Goal: Task Accomplishment & Management: Manage account settings

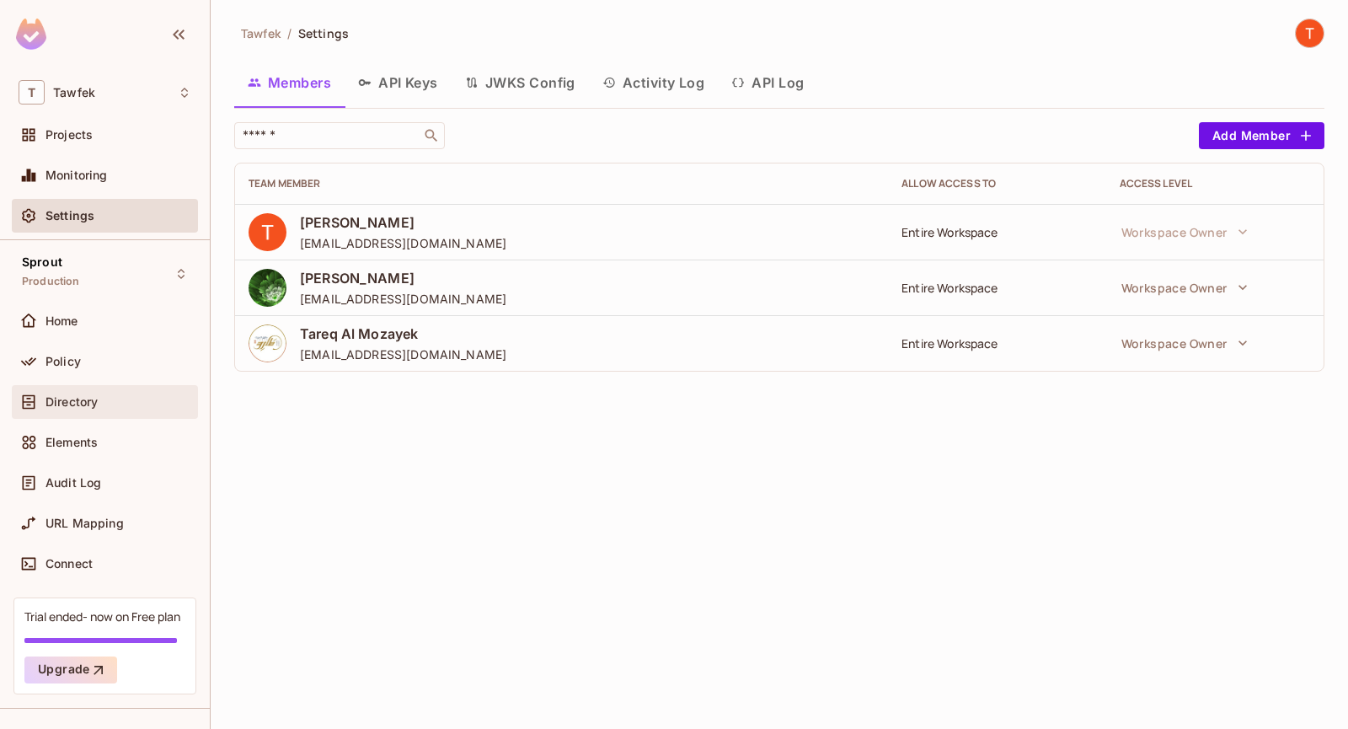
click at [98, 417] on div "Directory" at bounding box center [105, 402] width 186 height 34
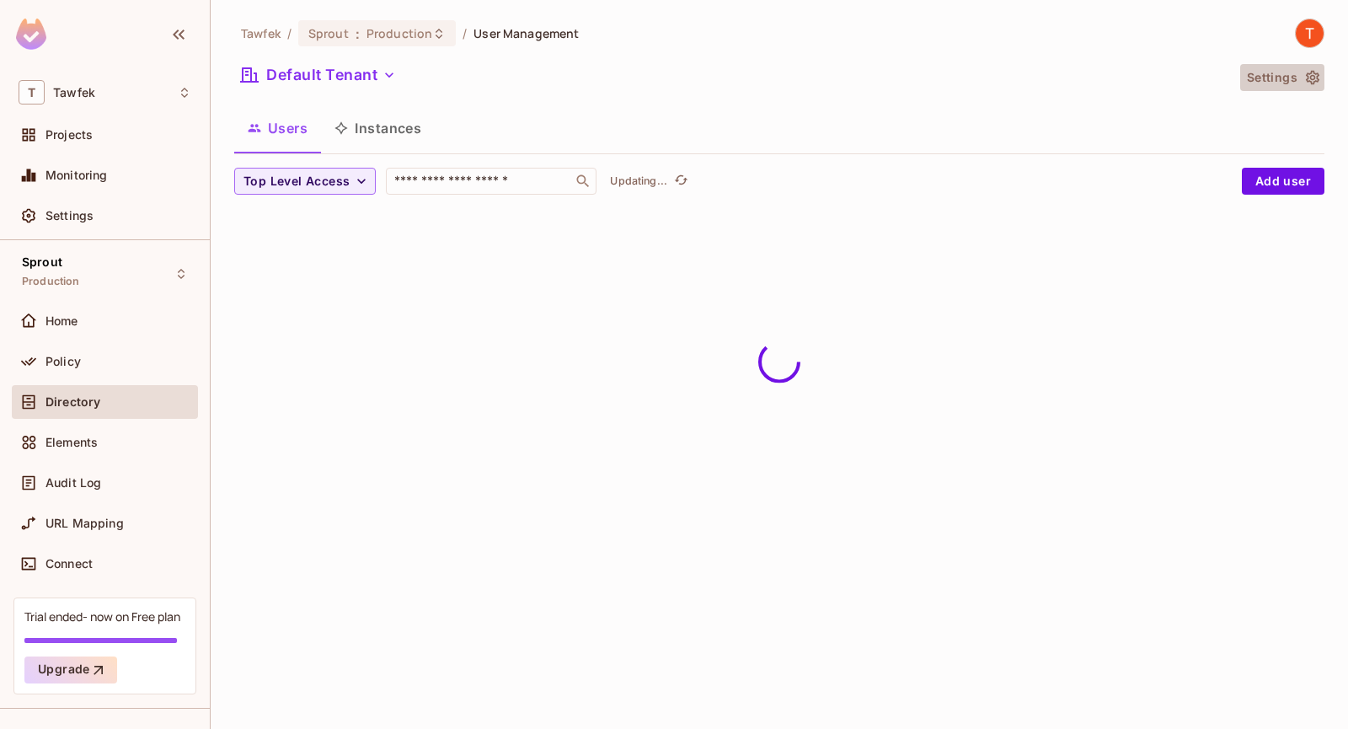
click at [1275, 74] on button "Settings" at bounding box center [1282, 77] width 84 height 27
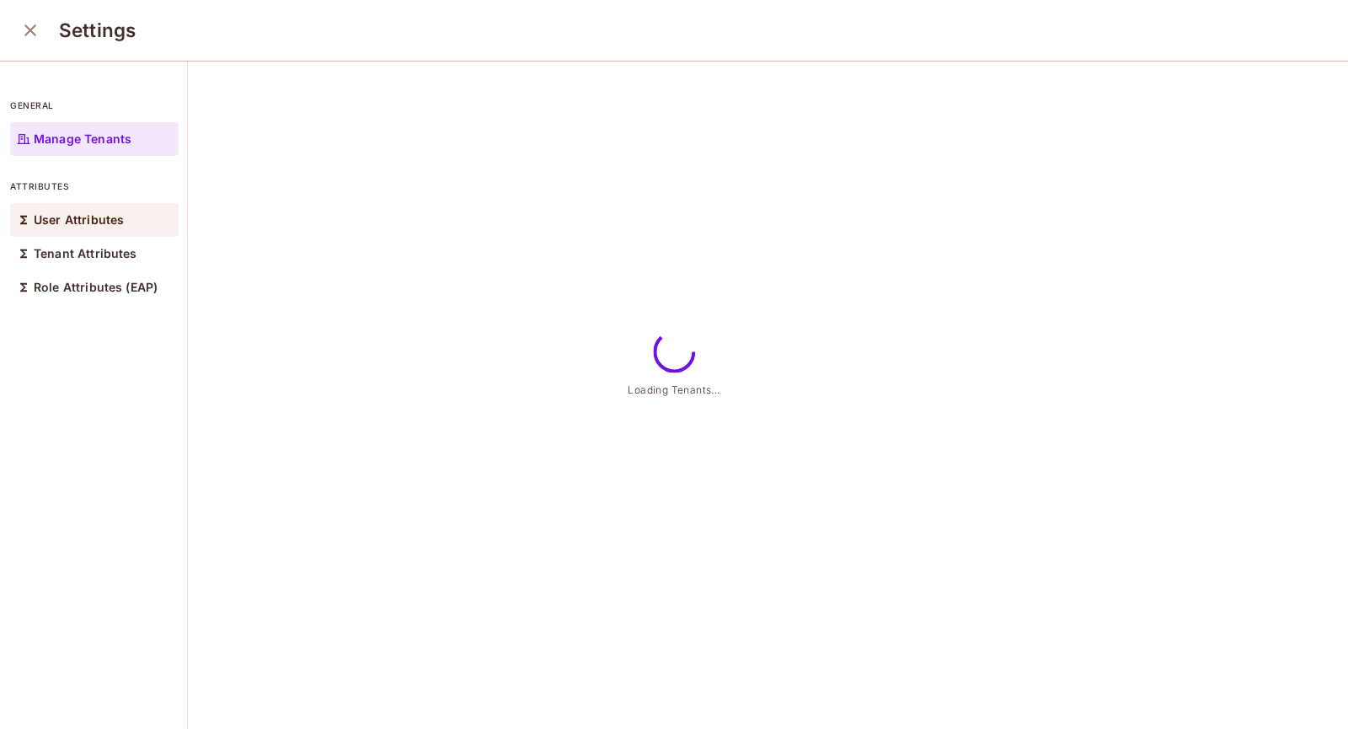
click at [125, 227] on div "User Attributes" at bounding box center [94, 220] width 168 height 34
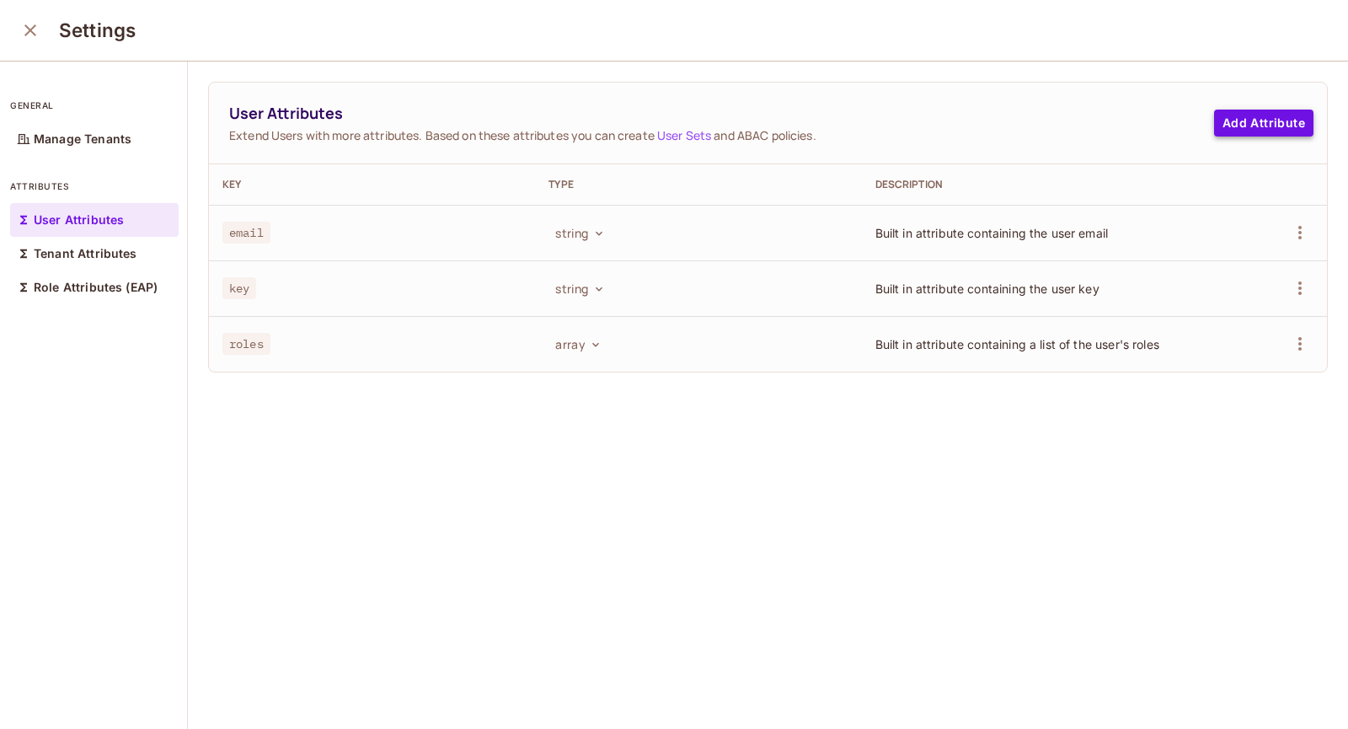
click at [1246, 131] on button "Add Attribute" at bounding box center [1263, 122] width 99 height 27
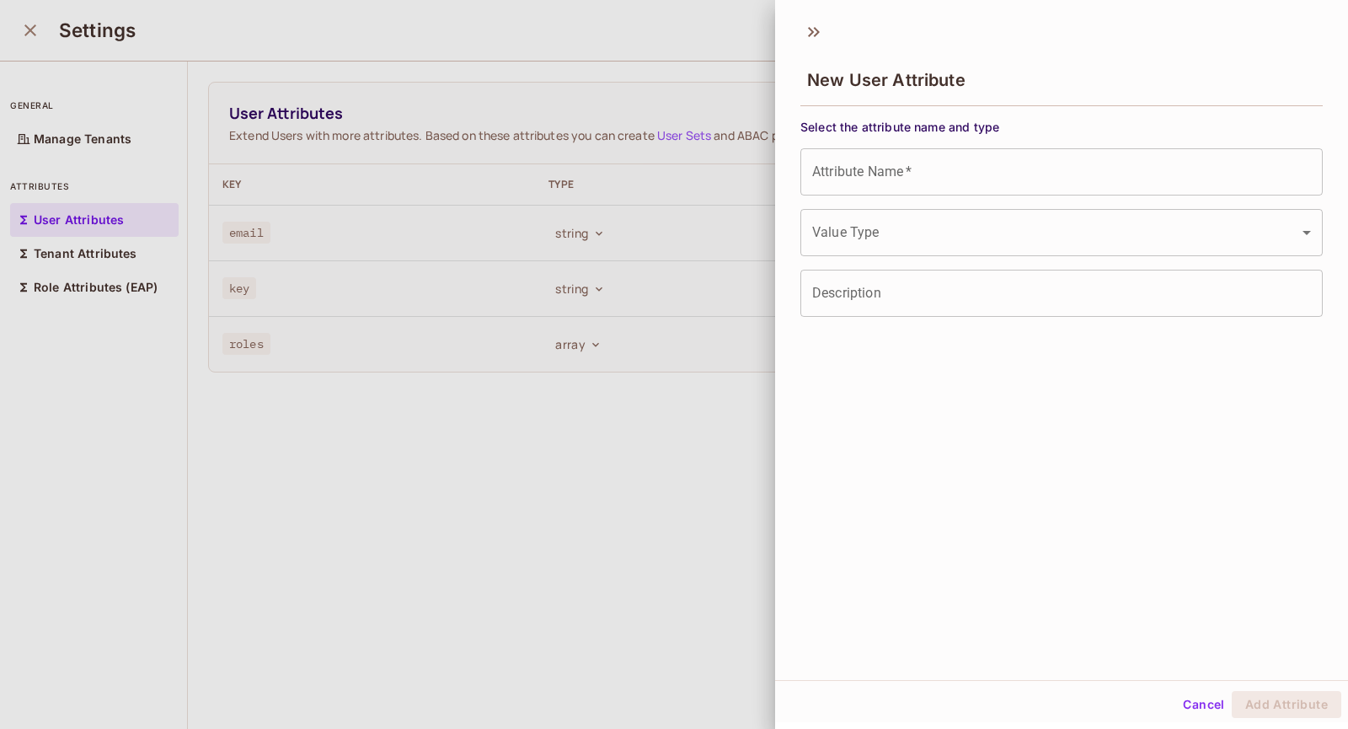
click at [888, 189] on input "Attribute Name   *" at bounding box center [1061, 171] width 522 height 47
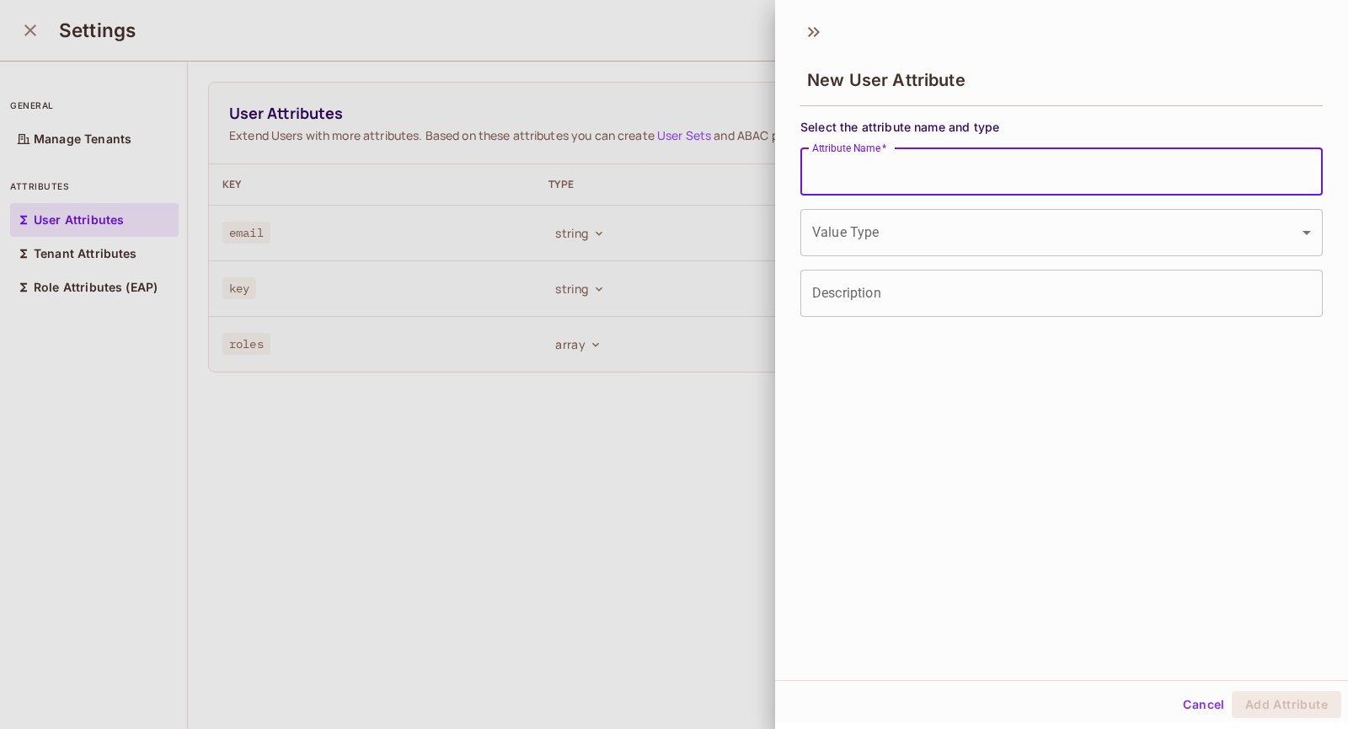
click at [830, 234] on body "T Tawfek Projects Monitoring Settings Sprout Production Home Policy Directory E…" at bounding box center [674, 364] width 1348 height 729
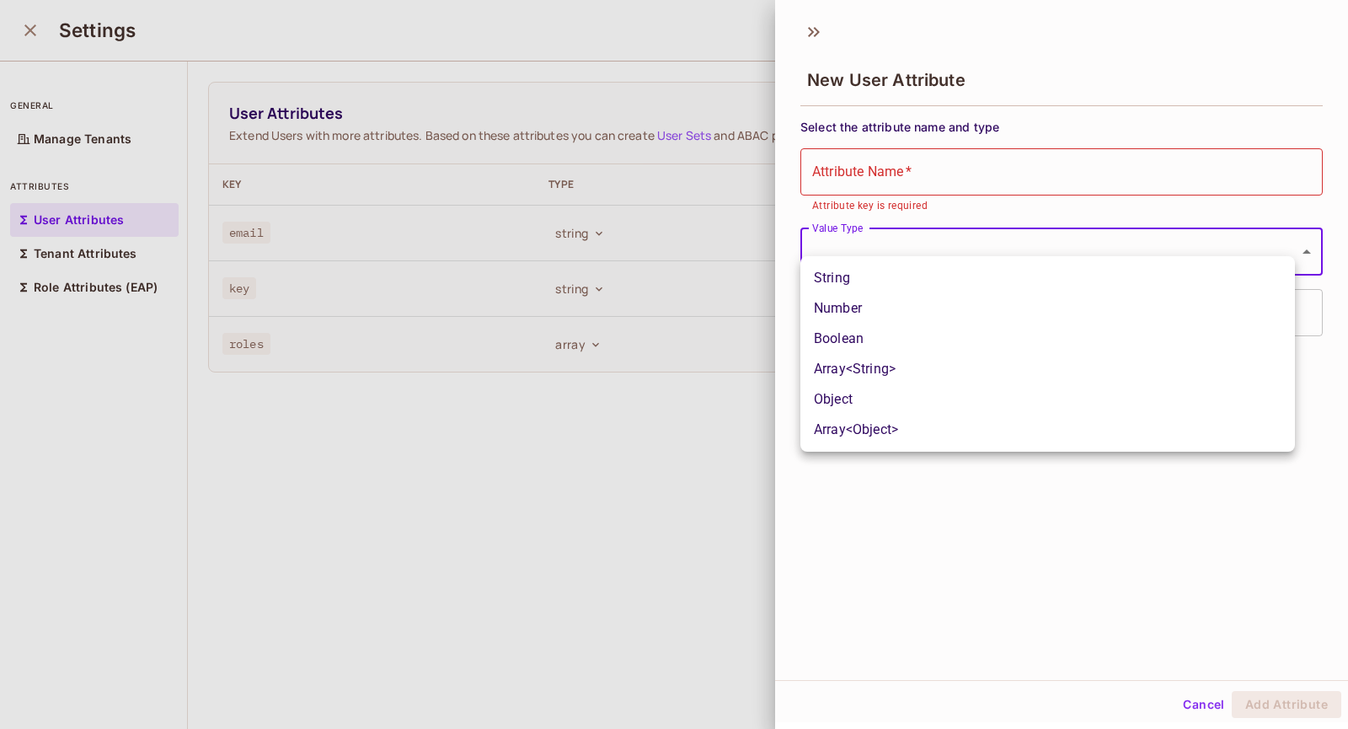
click at [830, 234] on div at bounding box center [674, 364] width 1348 height 729
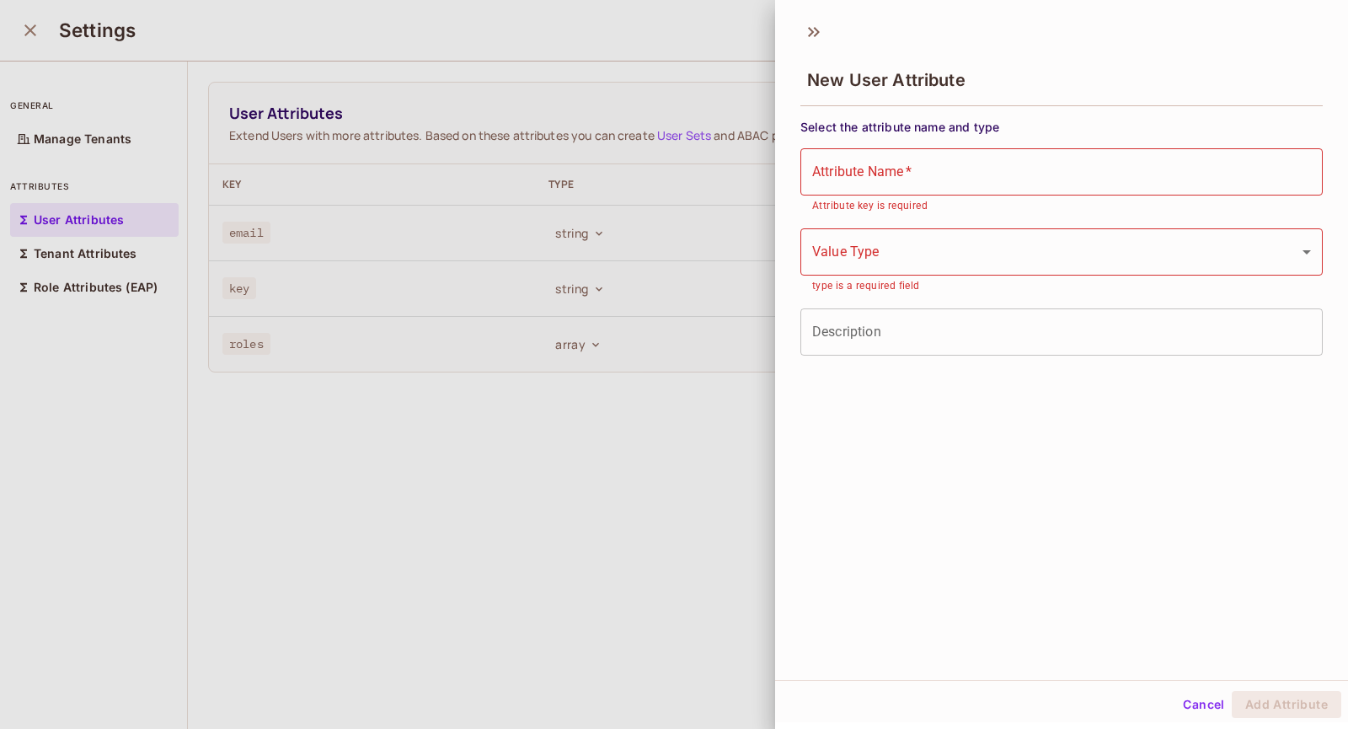
click at [830, 234] on div "Value Type ​ Value Type type is a required field" at bounding box center [1061, 261] width 522 height 67
click at [845, 314] on div "Description Description" at bounding box center [1061, 331] width 522 height 47
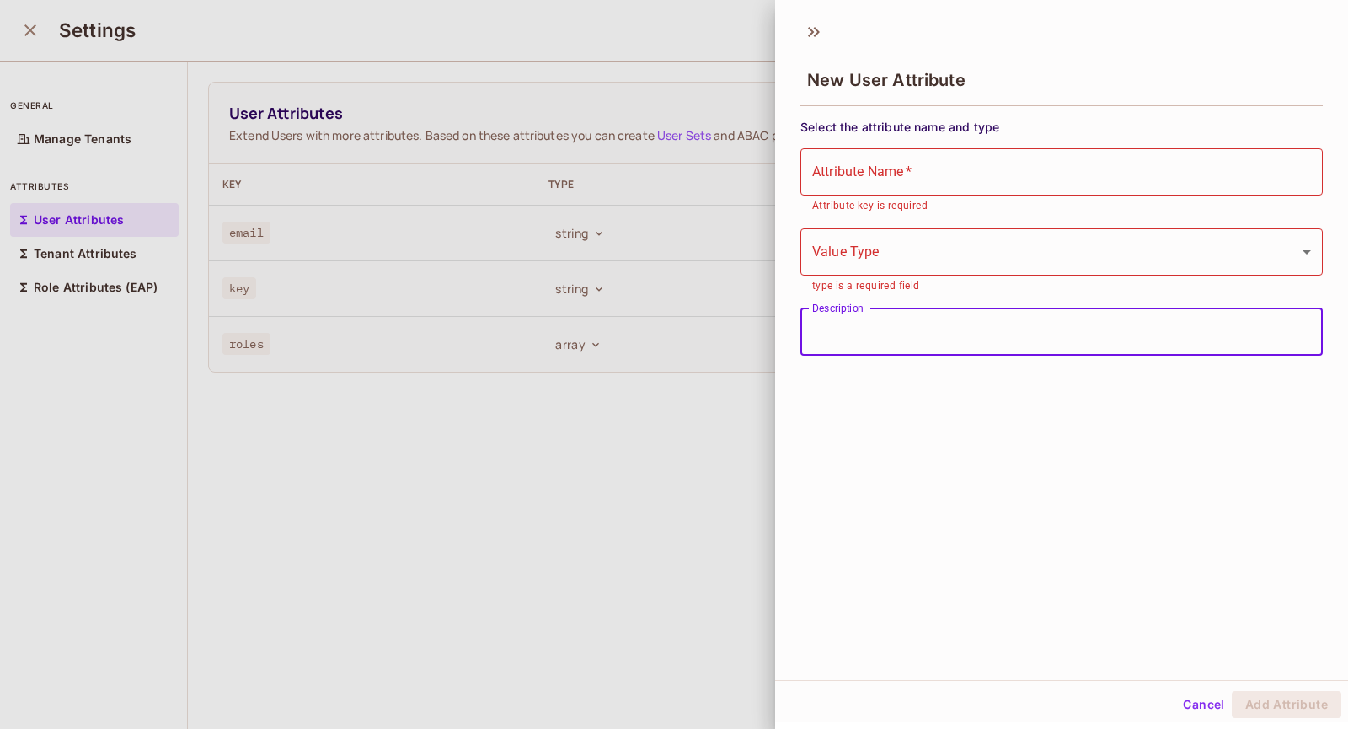
click at [775, 398] on div "New User Attribute Select the attribute name and type Attribute Name   * Attrib…" at bounding box center [1061, 346] width 573 height 668
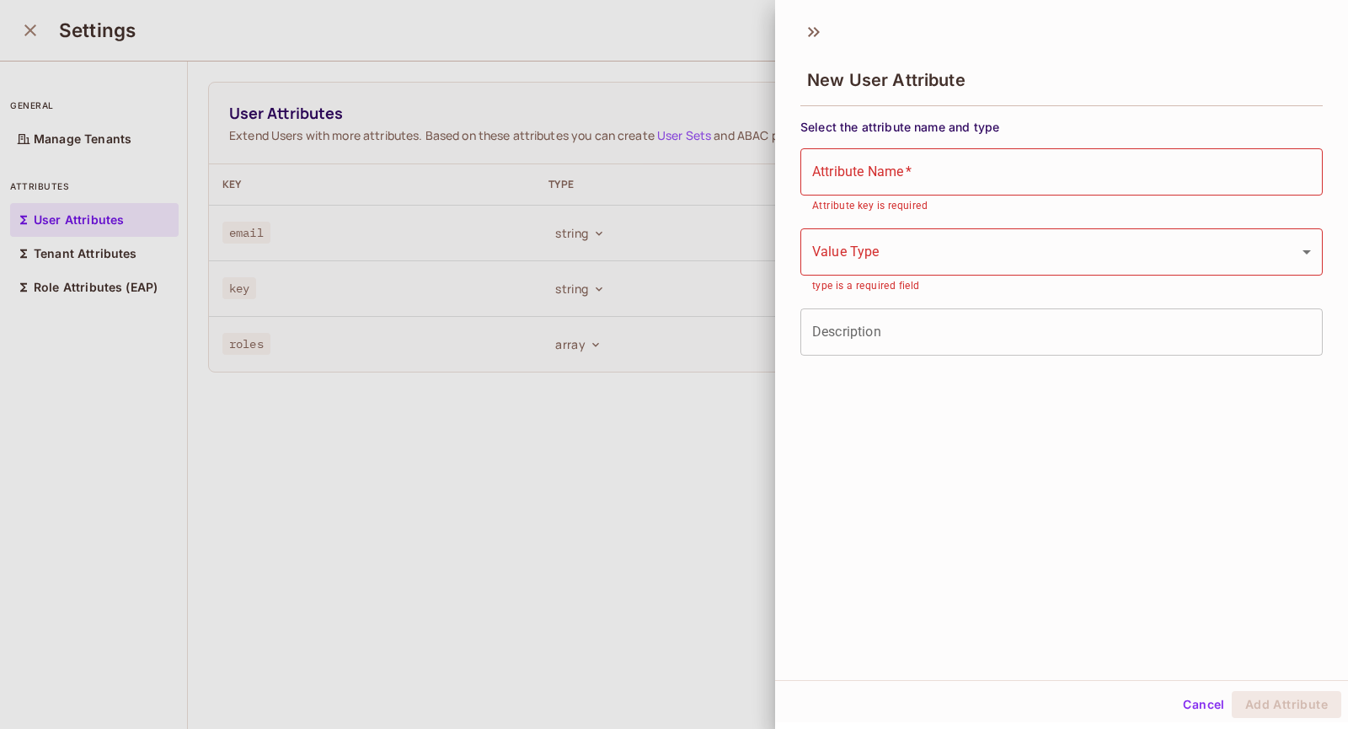
click at [677, 427] on div at bounding box center [674, 364] width 1348 height 729
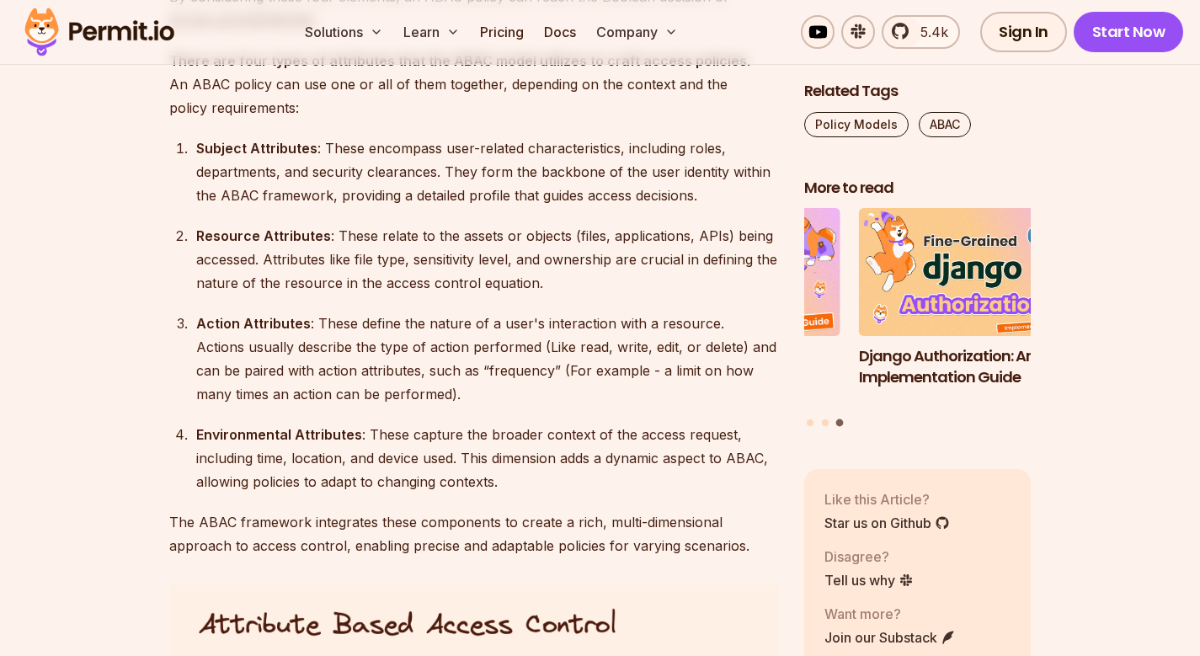
scroll to position [2325, 0]
